Goal: Task Accomplishment & Management: Use online tool/utility

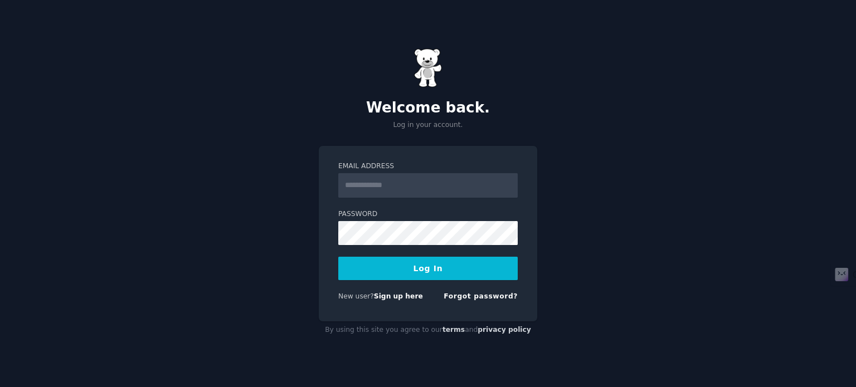
click at [450, 196] on input "Email Address" at bounding box center [427, 185] width 179 height 25
type input "**********"
click at [428, 276] on button "Log In" at bounding box center [427, 268] width 179 height 23
